Goal: Task Accomplishment & Management: Manage account settings

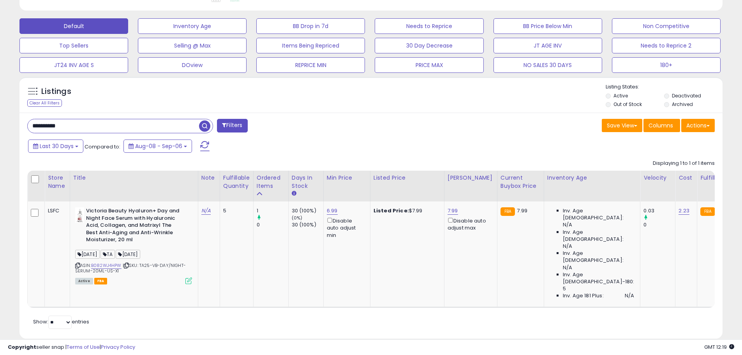
scroll to position [160, 408]
click at [67, 127] on input "**********" at bounding box center [113, 126] width 171 height 14
paste input "text"
click at [209, 123] on span "button" at bounding box center [204, 125] width 11 height 11
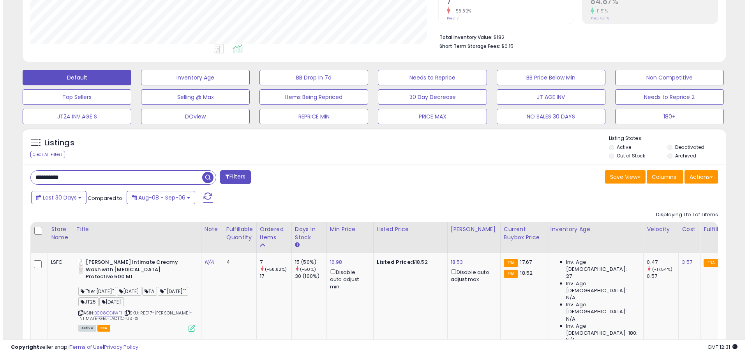
scroll to position [216, 0]
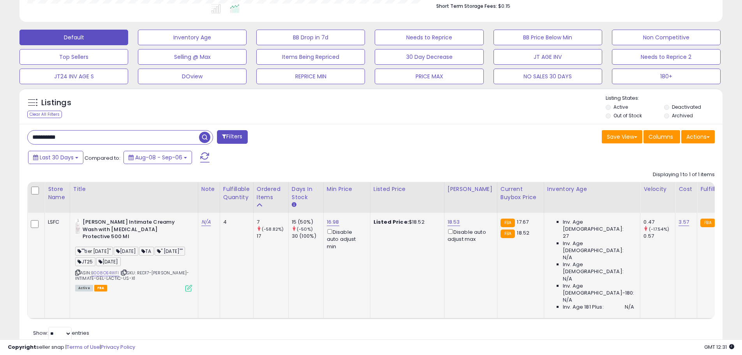
click at [190, 285] on icon at bounding box center [188, 288] width 7 height 7
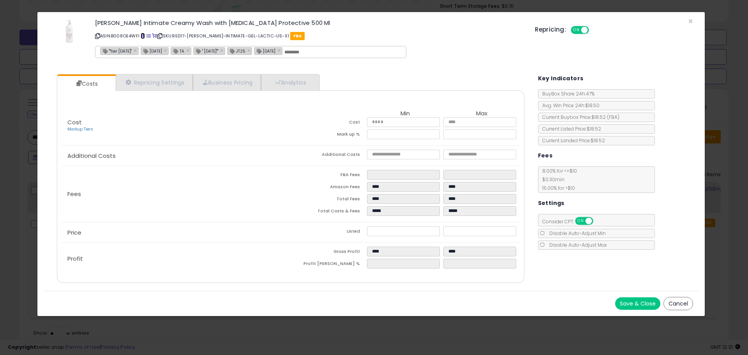
click at [144, 37] on span at bounding box center [143, 36] width 4 height 4
click at [690, 19] on span "×" at bounding box center [690, 21] width 5 height 11
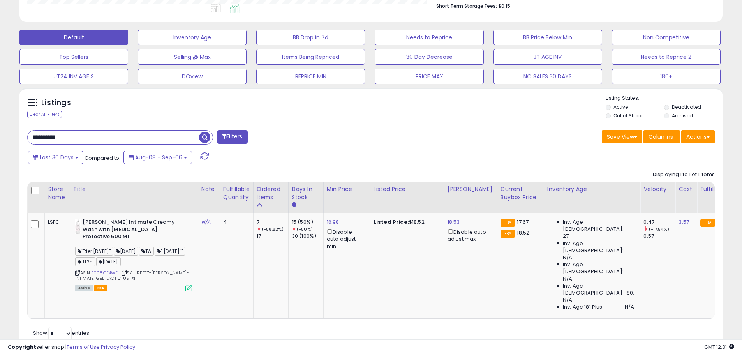
scroll to position [389272, 389024]
click at [53, 135] on input "**********" at bounding box center [113, 137] width 171 height 14
paste input "text"
click at [204, 138] on span "button" at bounding box center [204, 137] width 11 height 11
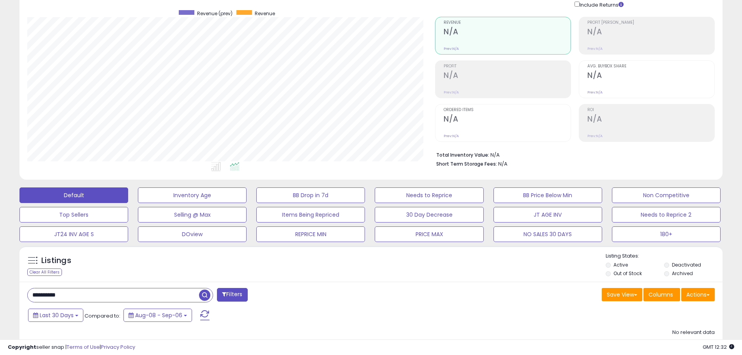
scroll to position [0, 0]
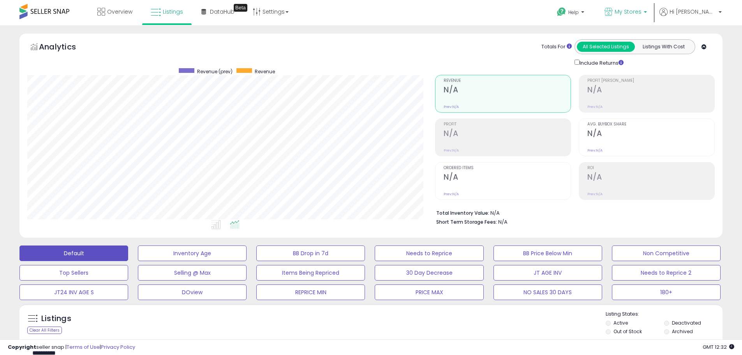
click at [653, 8] on link "My Stores" at bounding box center [626, 12] width 54 height 25
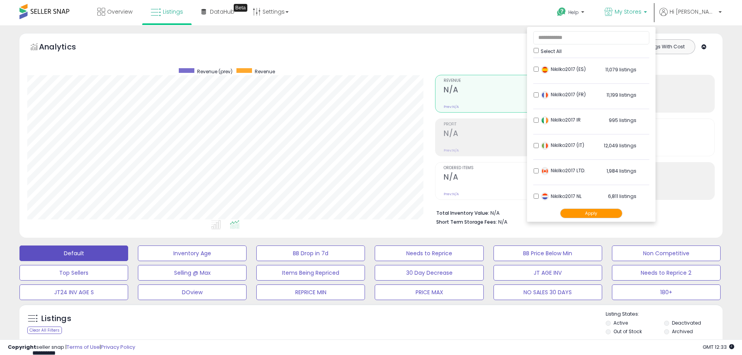
scroll to position [154, 0]
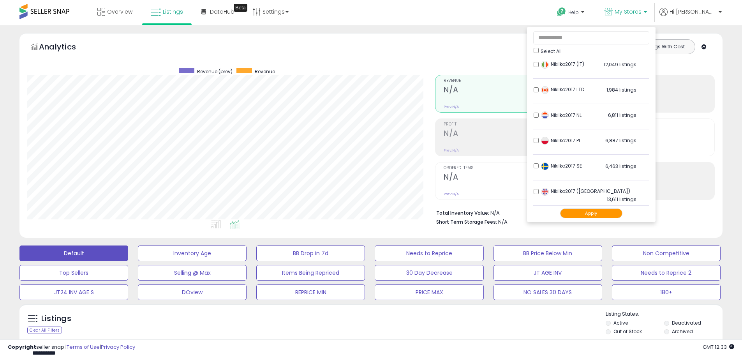
click at [488, 60] on div "Totals For All Selected Listings Listings With Cost Include Returns" at bounding box center [572, 53] width 274 height 28
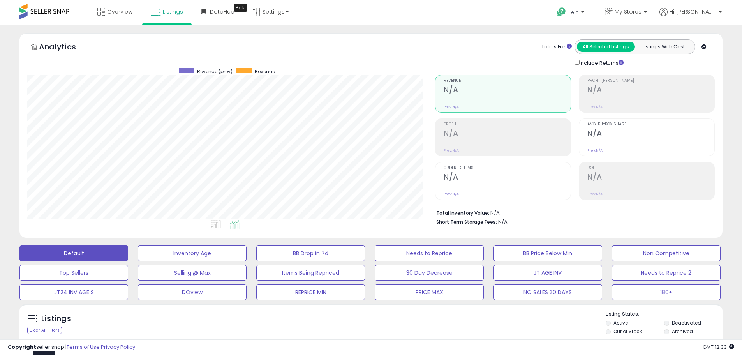
scroll to position [140, 0]
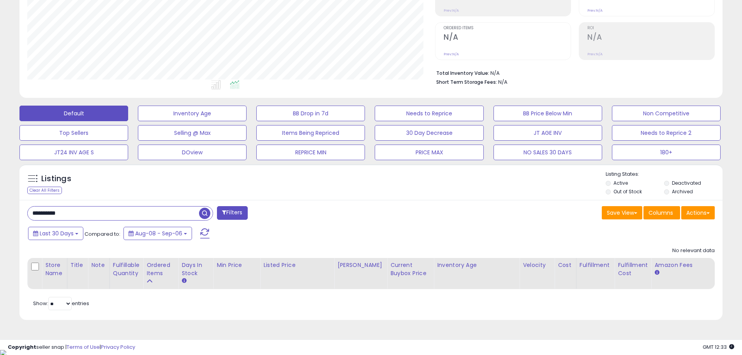
click at [56, 212] on input "**********" at bounding box center [113, 213] width 171 height 14
paste input "text"
drag, startPoint x: 204, startPoint y: 214, endPoint x: 209, endPoint y: 201, distance: 13.5
click at [205, 213] on span "button" at bounding box center [204, 213] width 11 height 11
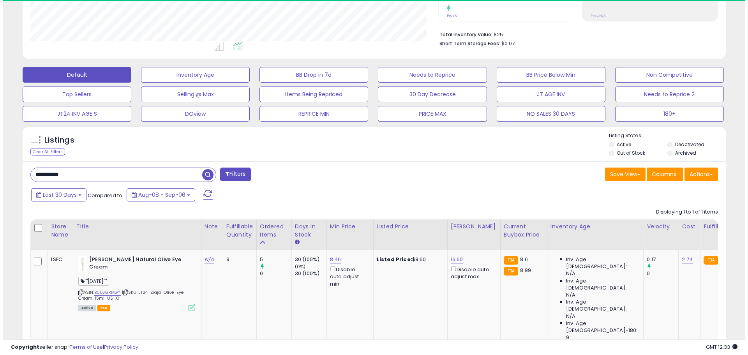
scroll to position [204, 0]
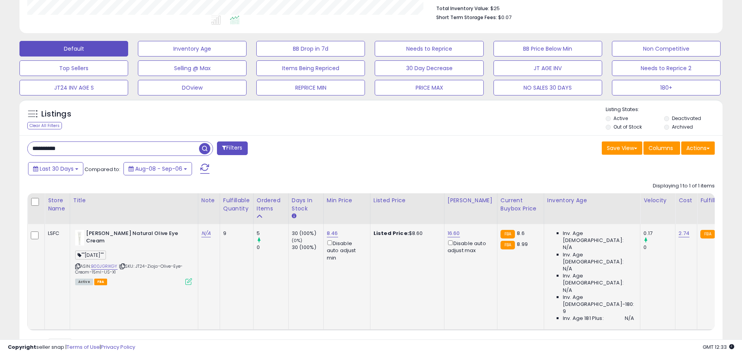
click at [190, 278] on icon at bounding box center [188, 281] width 7 height 7
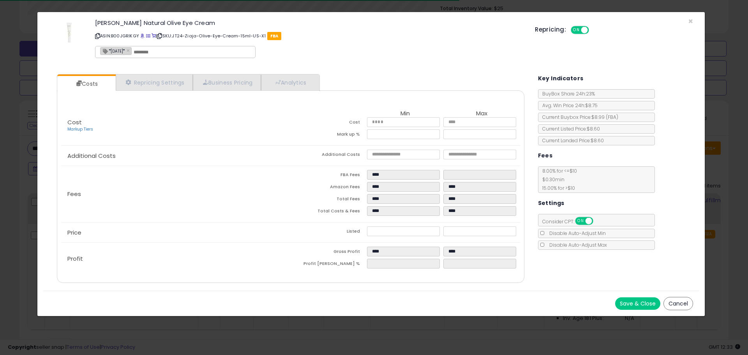
click at [145, 37] on p "ASIN: B00JGRIKGY | SKU: JT24-Ziaja-Olive-Eye-Cream-15ml-US-X1 FBA" at bounding box center [309, 36] width 428 height 12
click at [143, 36] on span at bounding box center [142, 36] width 4 height 4
click at [691, 23] on div "Repricing: ON OFF" at bounding box center [614, 28] width 158 height 11
click at [688, 21] on span "×" at bounding box center [690, 21] width 5 height 11
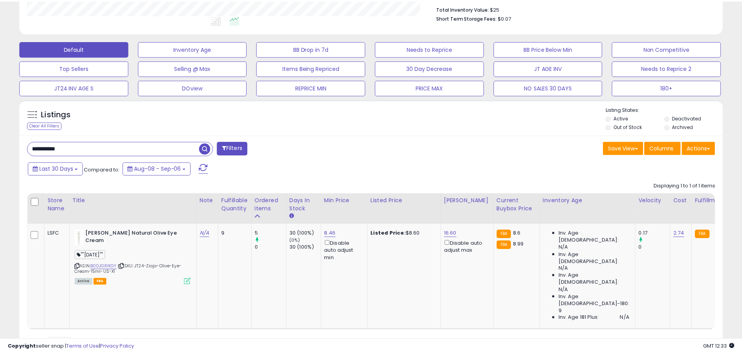
scroll to position [389272, 389024]
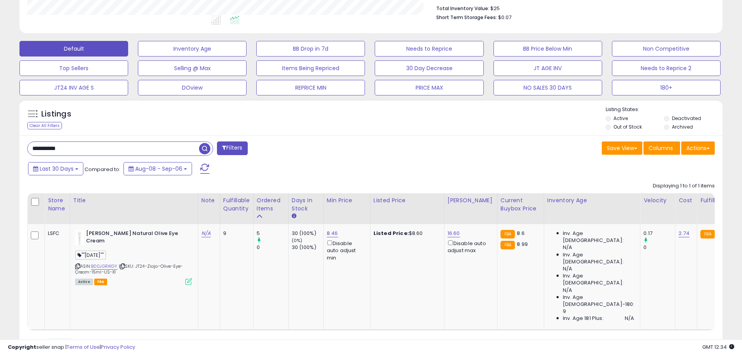
click at [44, 148] on input "**********" at bounding box center [113, 149] width 171 height 14
click at [45, 148] on input "**********" at bounding box center [113, 149] width 171 height 14
paste input "text"
click at [205, 150] on span "button" at bounding box center [204, 148] width 11 height 11
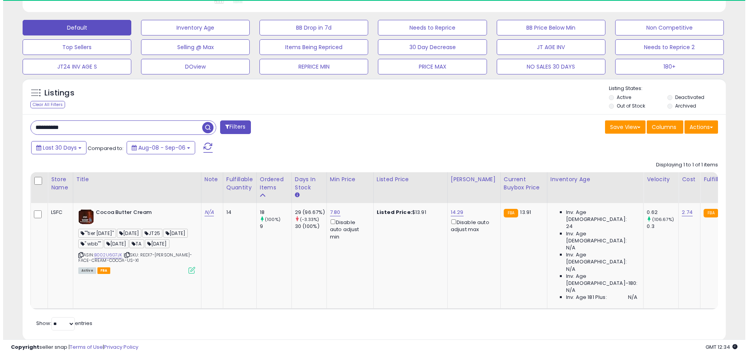
scroll to position [160, 408]
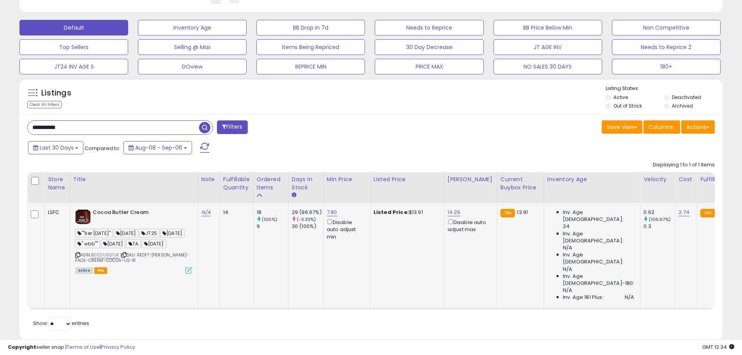
click at [188, 273] on icon at bounding box center [188, 270] width 7 height 7
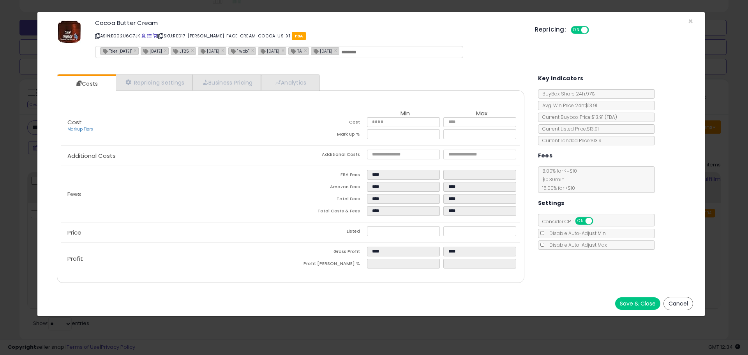
click at [687, 20] on div "Cocoa Butter Cream ASIN: B002U6G7JK | SKU: RED17-[PERSON_NAME]-FACE-CREAM-COCOA…" at bounding box center [370, 40] width 655 height 44
click at [692, 20] on span "×" at bounding box center [690, 21] width 5 height 11
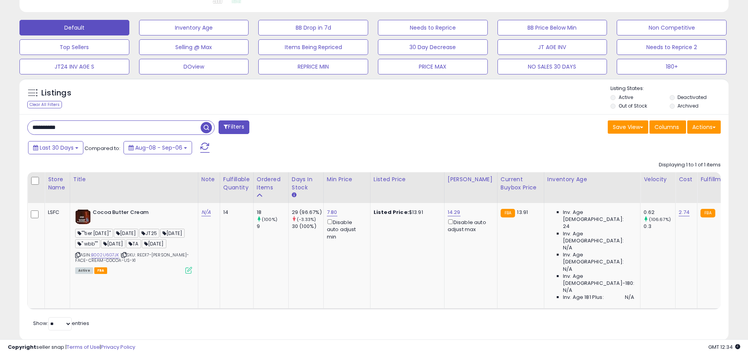
scroll to position [389272, 389024]
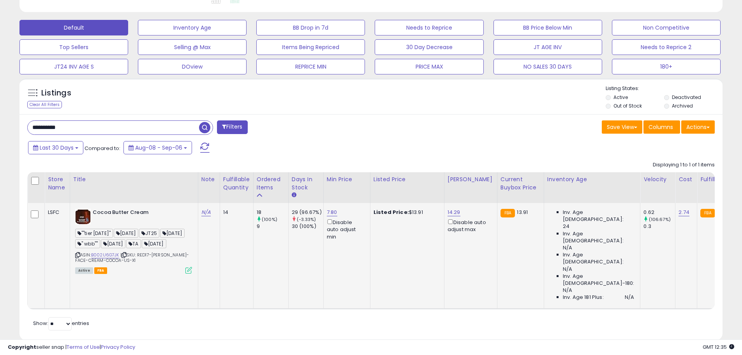
click at [189, 273] on icon at bounding box center [188, 270] width 7 height 7
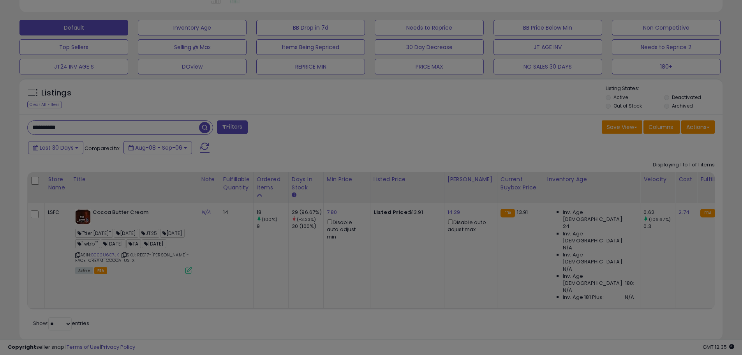
scroll to position [160, 411]
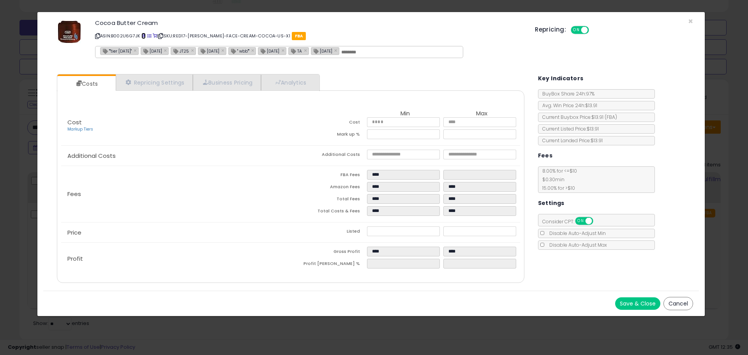
click at [143, 35] on span at bounding box center [143, 36] width 4 height 4
click at [692, 19] on span "×" at bounding box center [690, 21] width 5 height 11
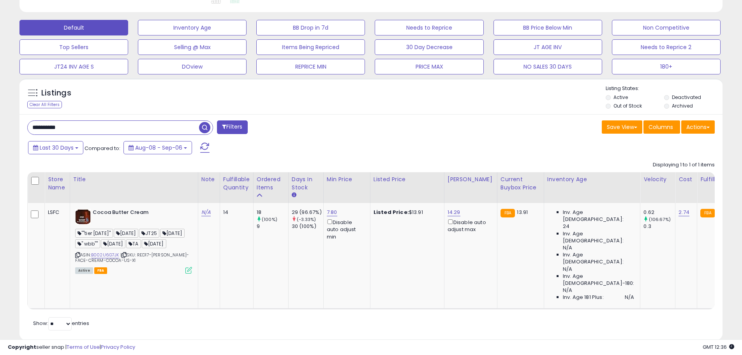
scroll to position [389272, 389024]
click at [48, 127] on input "**********" at bounding box center [113, 128] width 171 height 14
paste input "text"
click at [201, 128] on span "button" at bounding box center [204, 127] width 11 height 11
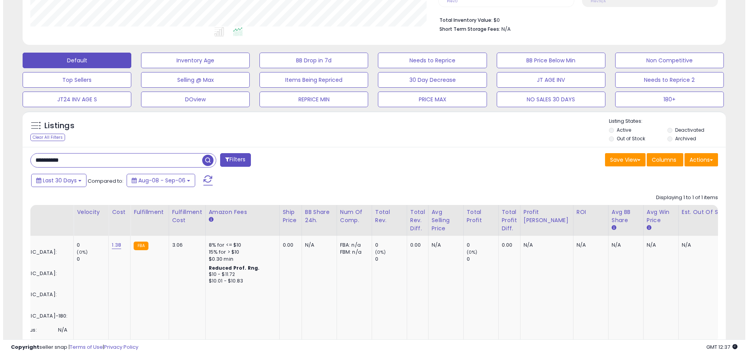
scroll to position [0, 0]
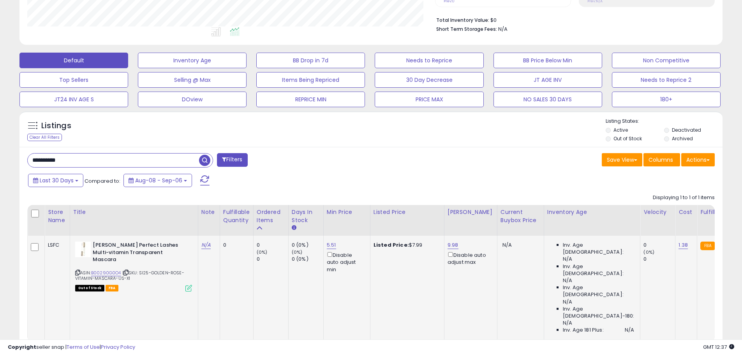
click at [188, 285] on icon at bounding box center [188, 288] width 7 height 7
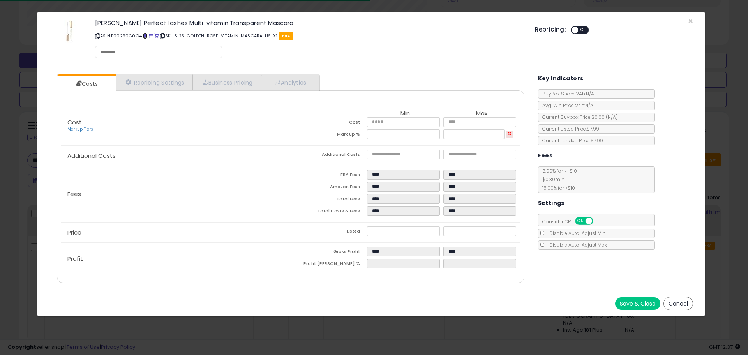
click at [144, 35] on span at bounding box center [145, 36] width 4 height 4
click at [691, 21] on span "×" at bounding box center [690, 21] width 5 height 11
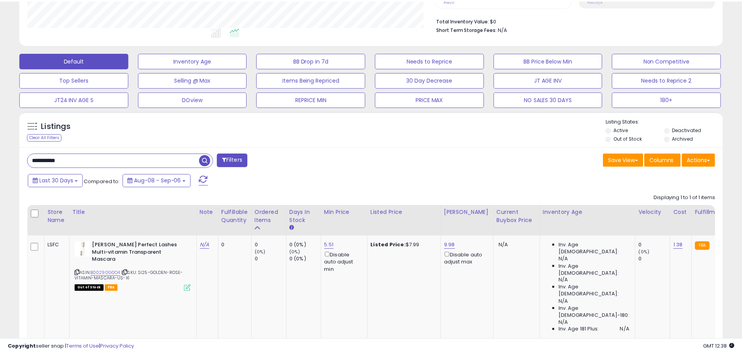
scroll to position [389272, 389024]
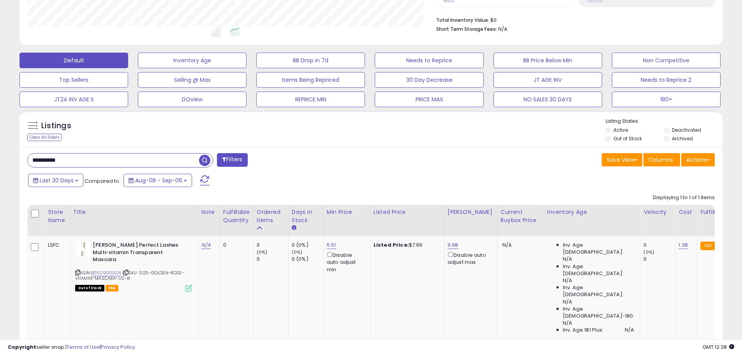
click at [54, 161] on input "**********" at bounding box center [113, 160] width 171 height 14
paste input "text"
type input "**********"
click at [205, 158] on span "button" at bounding box center [204, 160] width 11 height 11
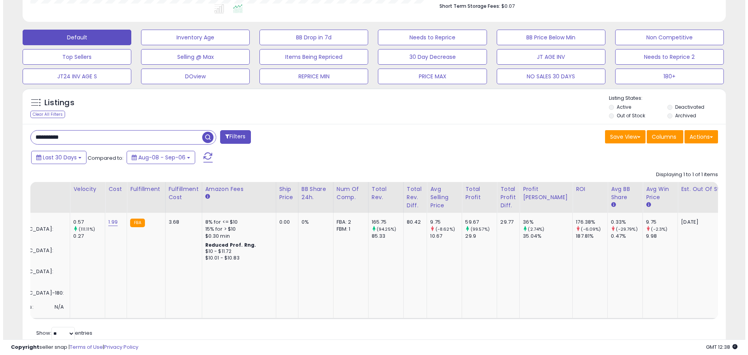
scroll to position [0, 0]
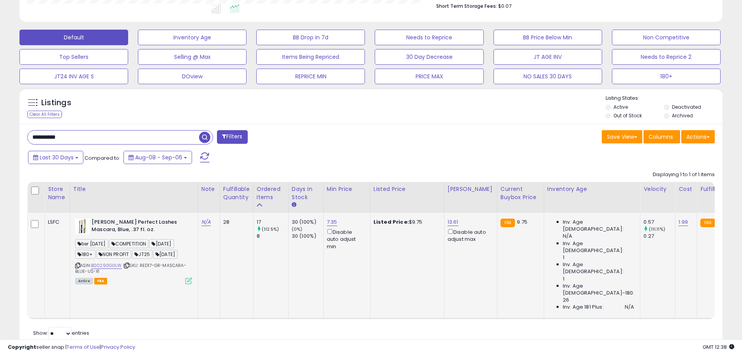
click at [187, 280] on icon at bounding box center [188, 280] width 7 height 7
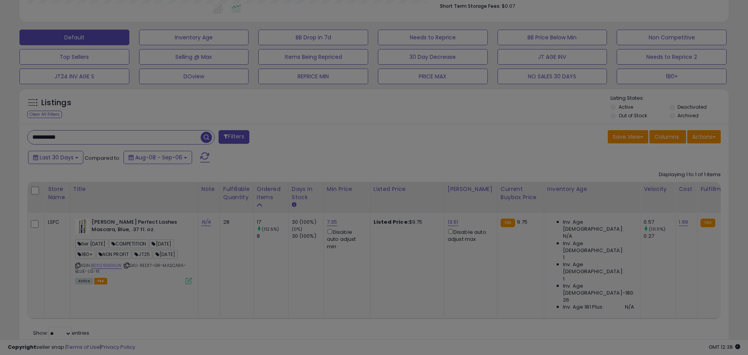
scroll to position [160, 411]
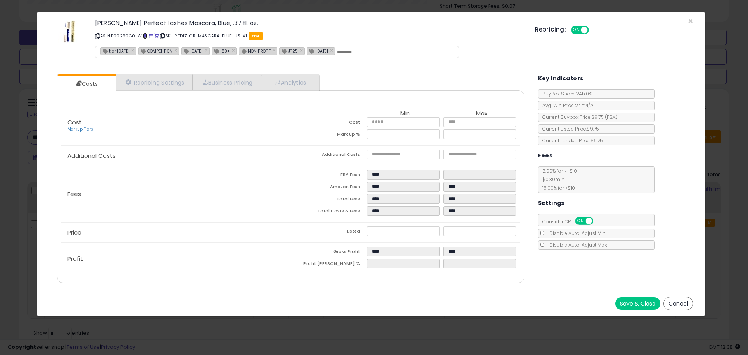
click at [146, 35] on span at bounding box center [145, 36] width 4 height 4
